Goal: Information Seeking & Learning: Learn about a topic

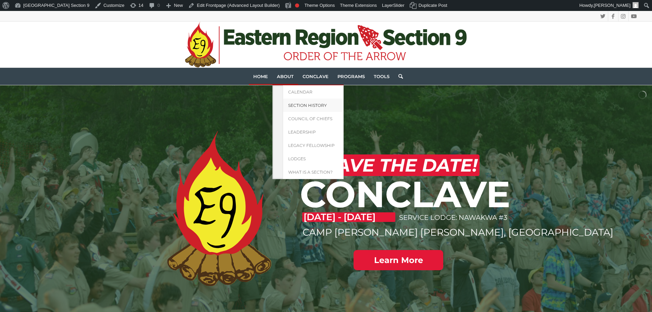
click at [296, 105] on span "Section History" at bounding box center [307, 105] width 39 height 5
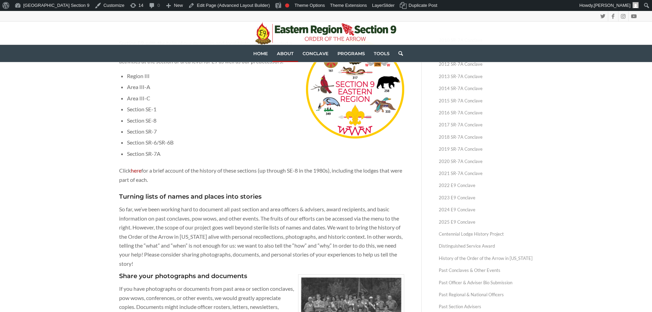
scroll to position [205, 0]
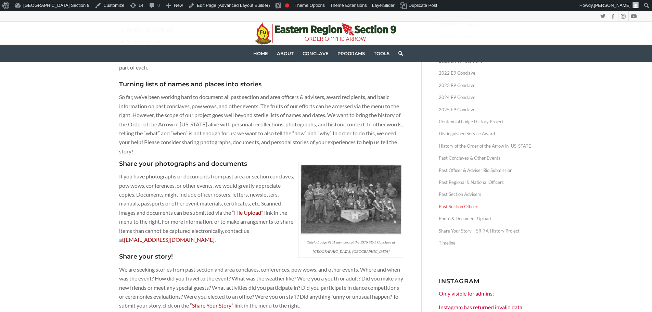
click at [473, 204] on link "Past Section Officers" at bounding box center [486, 207] width 95 height 12
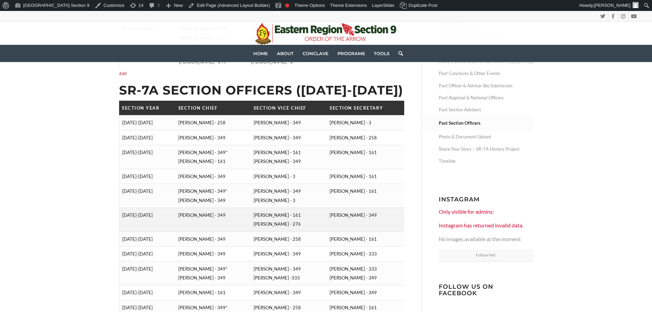
scroll to position [274, 0]
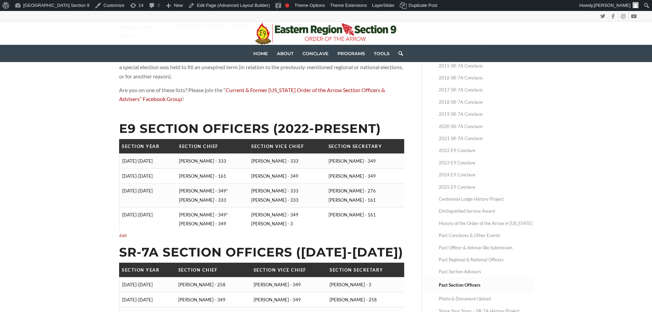
scroll to position [137, 0]
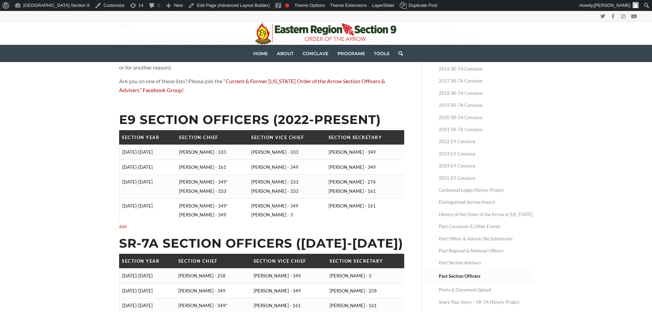
click at [462, 259] on link "Past Section Advisers" at bounding box center [486, 263] width 95 height 12
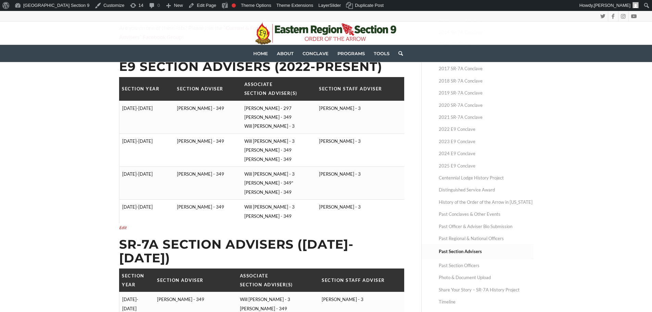
scroll to position [137, 0]
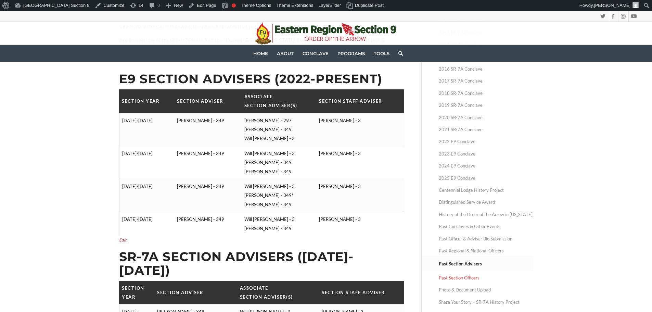
click at [462, 277] on link "Past Section Officers" at bounding box center [486, 278] width 95 height 12
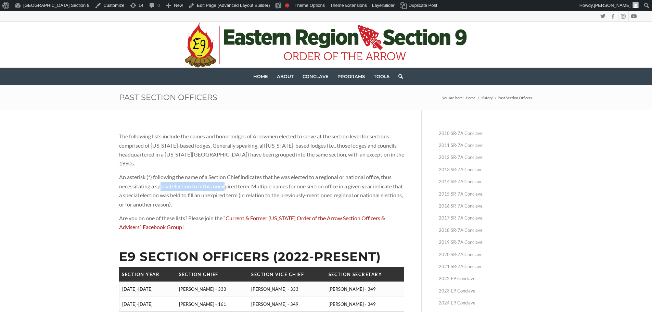
drag, startPoint x: 161, startPoint y: 178, endPoint x: 225, endPoint y: 179, distance: 64.0
click at [225, 179] on p "An asterisk (*) following the name of a Section Chief indicates that he was ele…" at bounding box center [261, 191] width 285 height 36
click at [242, 180] on p "An asterisk (*) following the name of a Section Chief indicates that he was ele…" at bounding box center [261, 191] width 285 height 36
click at [356, 177] on p "An asterisk (*) following the name of a Section Chief indicates that he was ele…" at bounding box center [261, 191] width 285 height 36
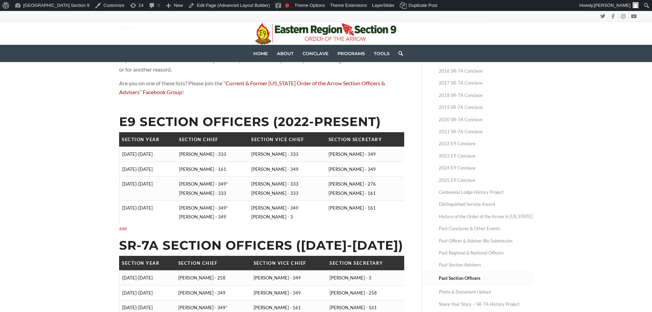
scroll to position [137, 0]
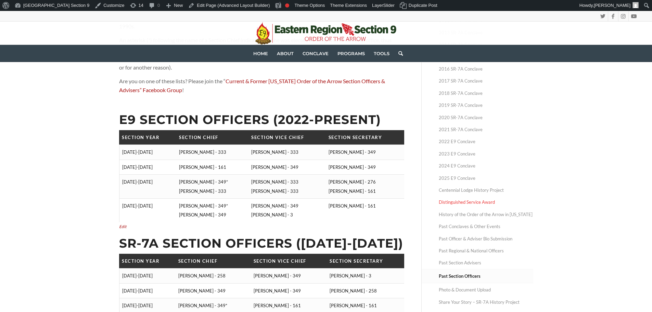
click at [473, 203] on link "Distinguished Service Award" at bounding box center [486, 202] width 95 height 12
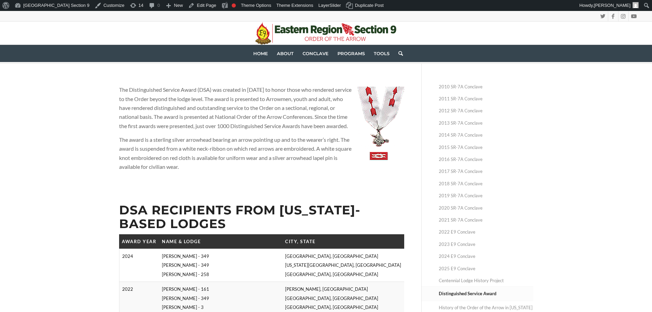
scroll to position [34, 0]
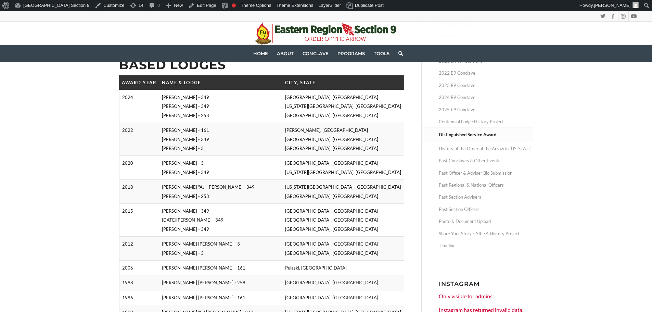
scroll to position [240, 0]
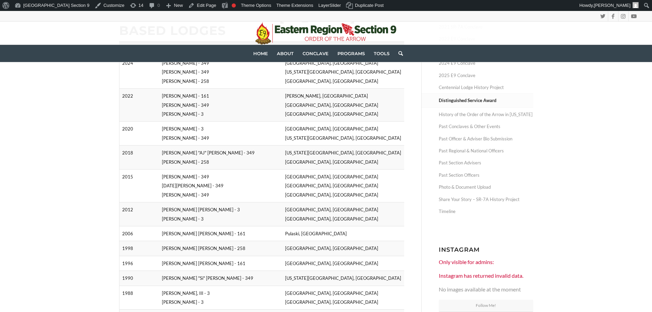
click at [92, 173] on div "The Distinguished Service Award (DSA) was created in 1940 to honor those who re…" at bounding box center [326, 157] width 652 height 575
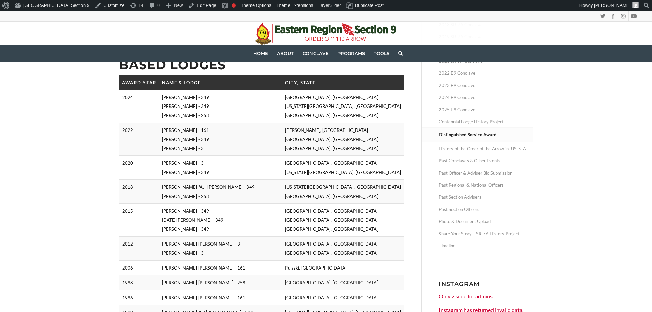
scroll to position [171, 0]
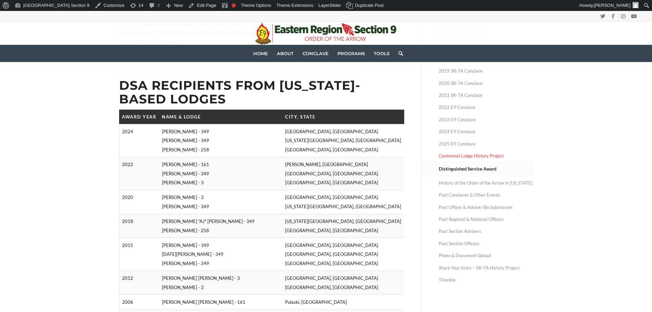
click at [490, 156] on link "Centennial Lodge History Project" at bounding box center [486, 156] width 95 height 12
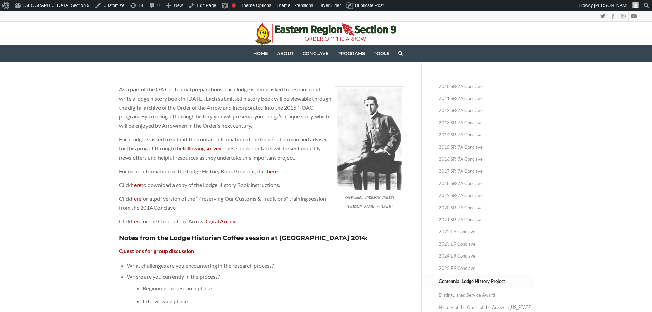
scroll to position [34, 0]
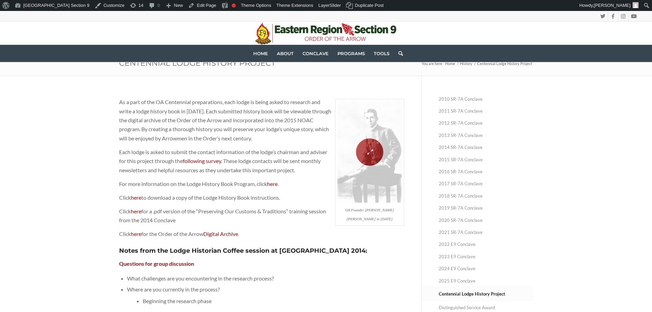
click at [378, 141] on span at bounding box center [370, 151] width 72 height 105
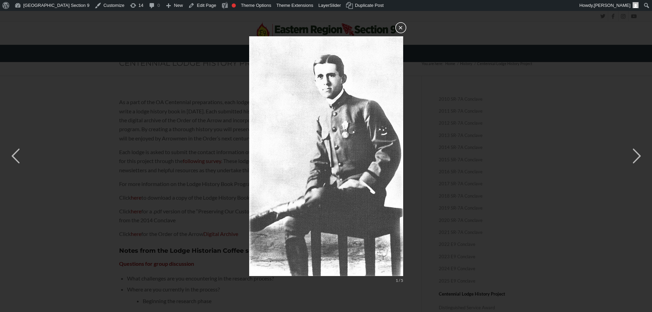
click at [400, 29] on button "×" at bounding box center [401, 27] width 11 height 11
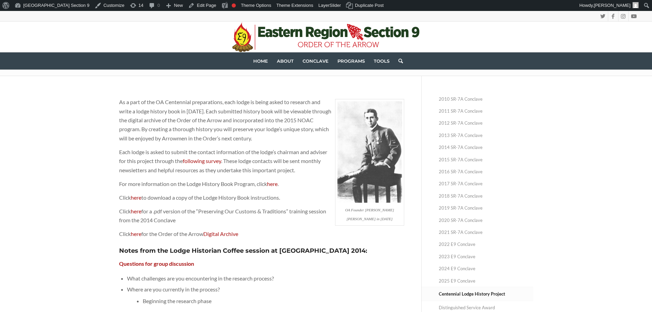
scroll to position [0, 0]
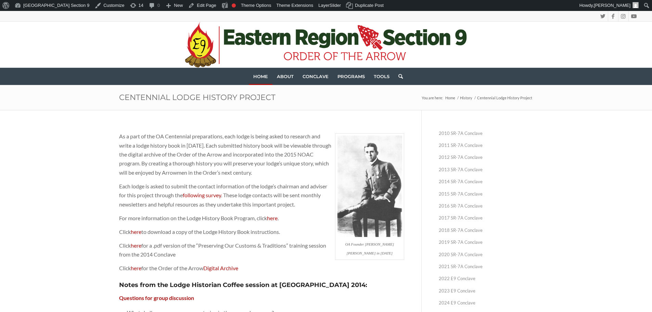
click at [265, 79] on link "Home" at bounding box center [261, 76] width 24 height 17
